Goal: Task Accomplishment & Management: Manage account settings

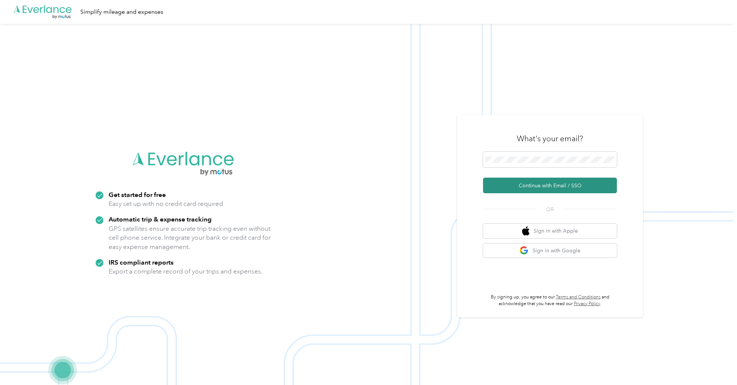
click at [553, 179] on button "Continue with Email / SSO" at bounding box center [550, 186] width 134 height 16
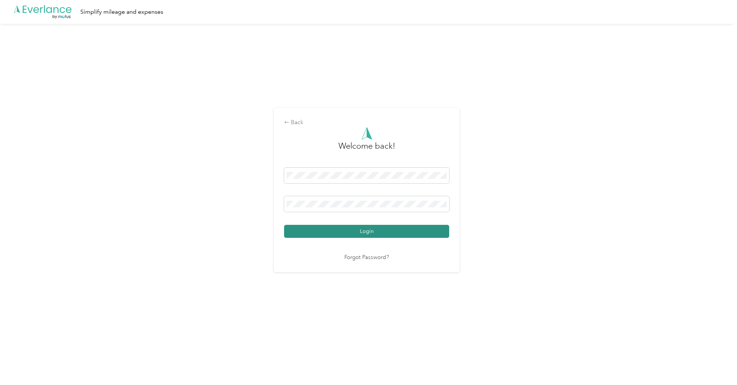
click at [336, 230] on button "Login" at bounding box center [366, 231] width 165 height 13
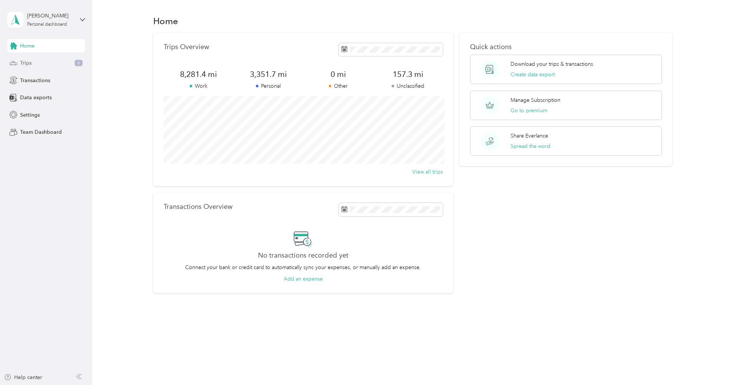
click at [30, 59] on span "Trips" at bounding box center [26, 63] width 12 height 8
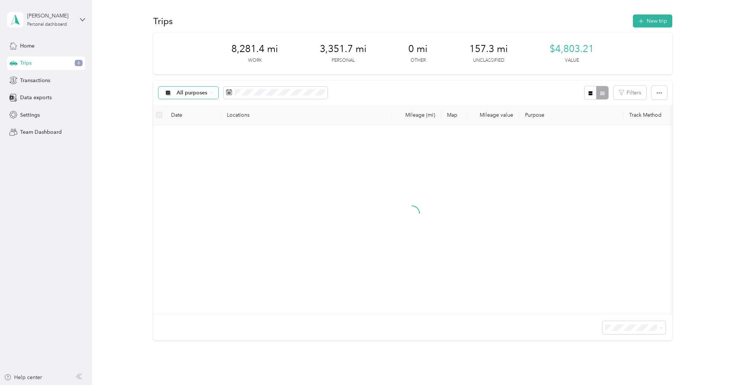
click at [192, 91] on span "All purposes" at bounding box center [192, 92] width 31 height 5
click at [181, 118] on span "Unclassified" at bounding box center [195, 119] width 36 height 8
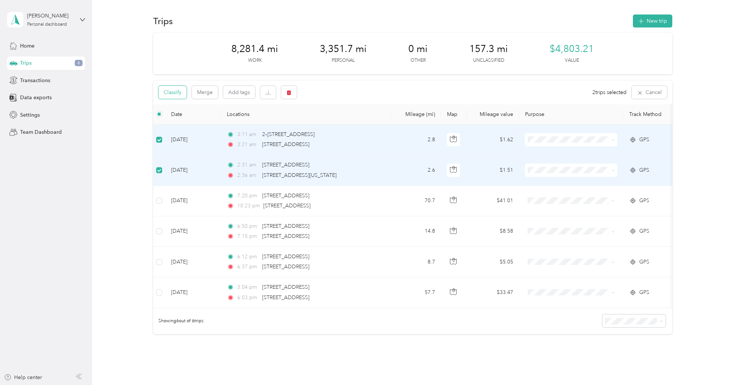
click at [163, 94] on button "Classify" at bounding box center [172, 92] width 28 height 13
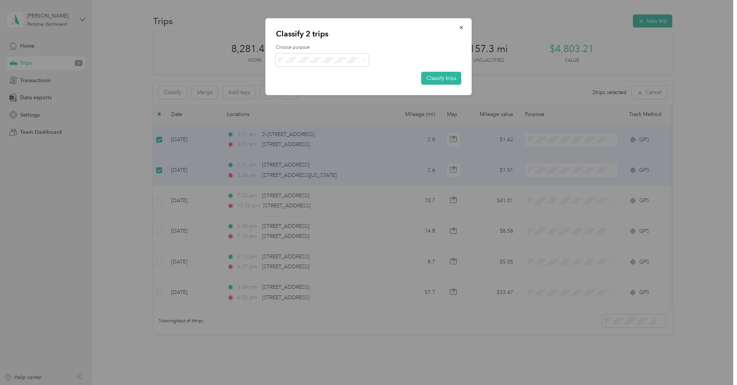
click at [307, 88] on span "Personal" at bounding box center [328, 87] width 69 height 8
click at [445, 75] on button "Classify trips" at bounding box center [441, 78] width 40 height 13
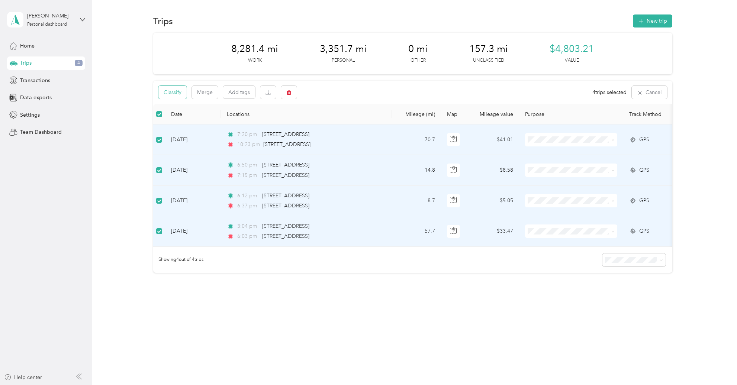
click at [168, 93] on button "Classify" at bounding box center [172, 92] width 28 height 13
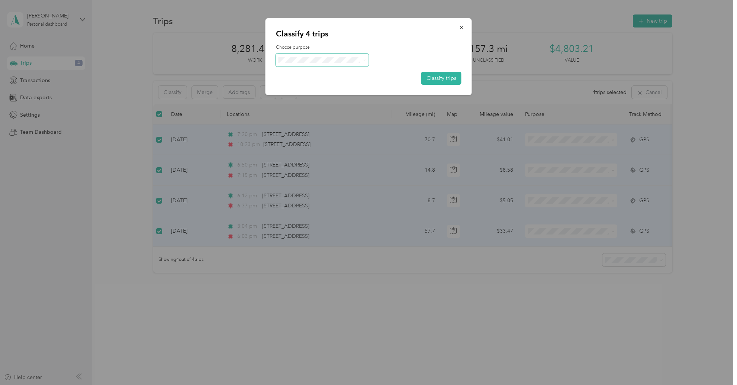
click at [294, 65] on span at bounding box center [322, 60] width 93 height 13
click at [295, 64] on span at bounding box center [322, 60] width 93 height 13
click at [307, 95] on li "Doordash" at bounding box center [322, 99] width 93 height 13
click at [446, 79] on button "Classify trips" at bounding box center [441, 78] width 40 height 13
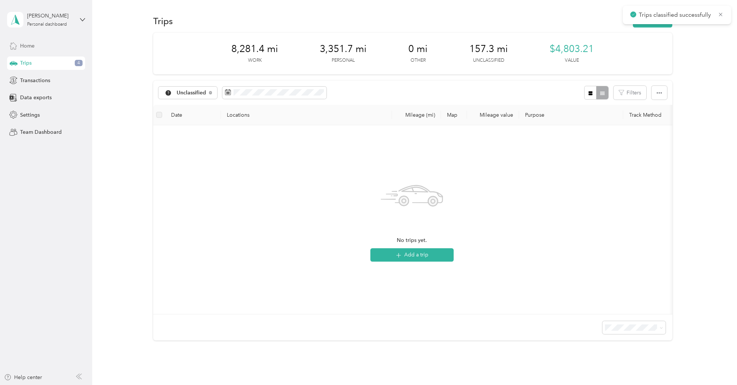
click at [42, 48] on div "Home" at bounding box center [46, 45] width 78 height 13
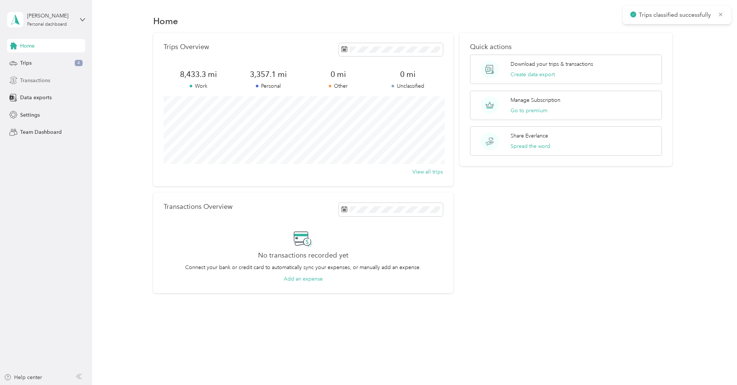
click at [41, 83] on span "Transactions" at bounding box center [35, 81] width 30 height 8
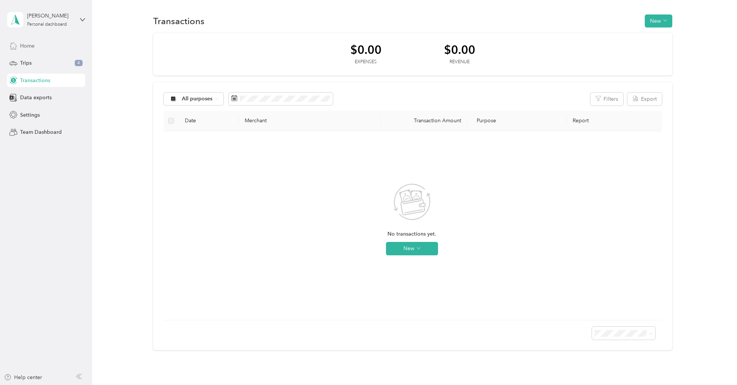
click at [30, 42] on span "Home" at bounding box center [27, 46] width 14 height 8
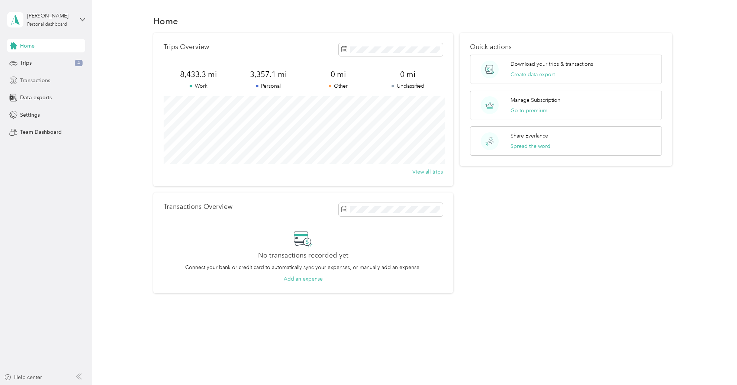
click at [35, 78] on span "Transactions" at bounding box center [35, 81] width 30 height 8
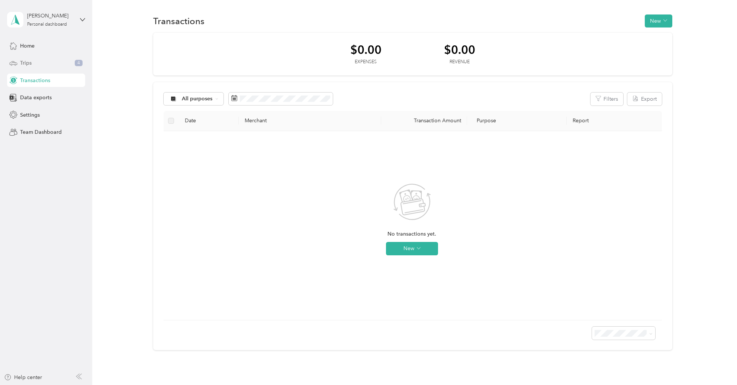
click at [28, 61] on span "Trips" at bounding box center [26, 63] width 12 height 8
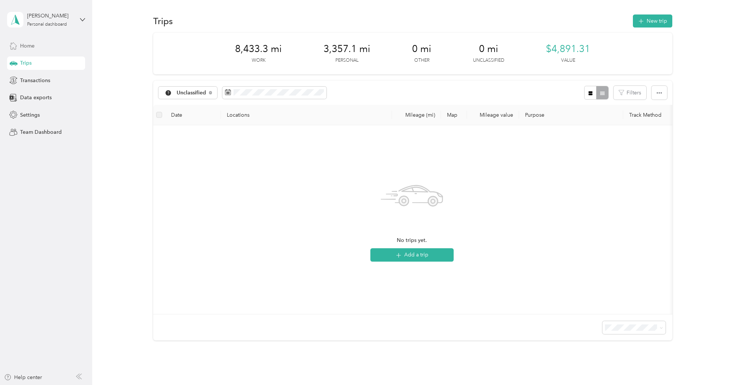
click at [28, 42] on span "Home" at bounding box center [27, 46] width 14 height 8
